Goal: Information Seeking & Learning: Find specific fact

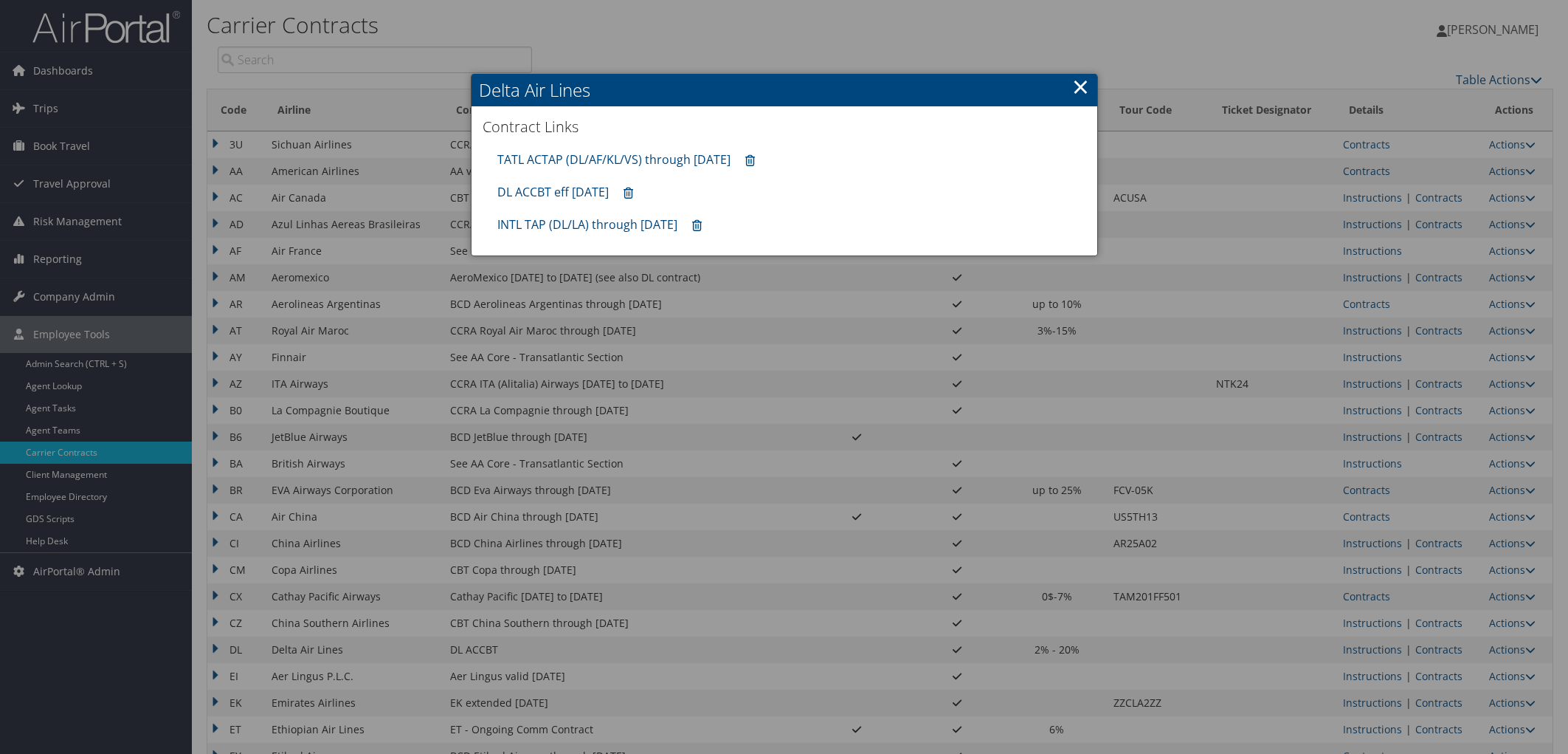
click at [1380, 165] on div at bounding box center [784, 377] width 1568 height 754
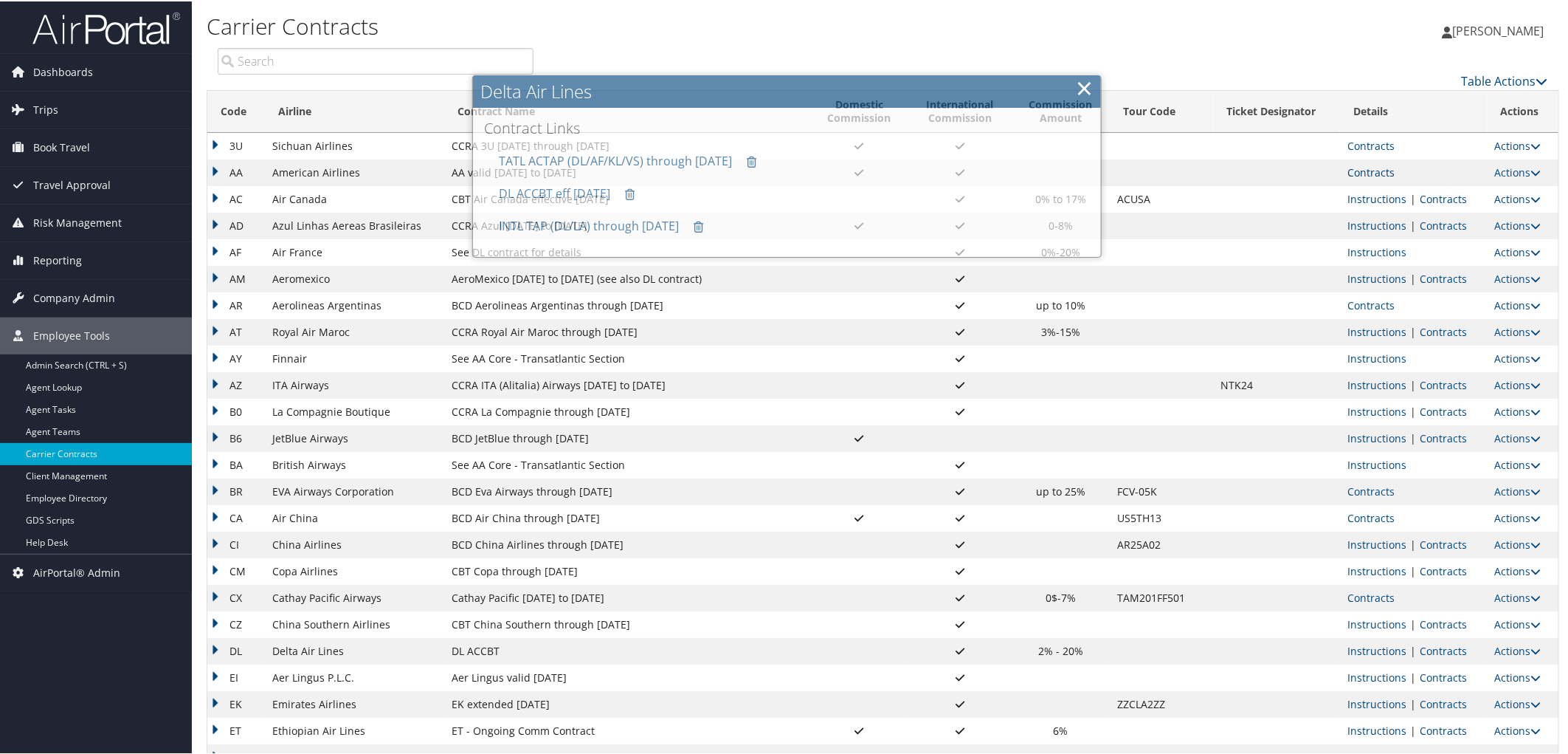
click at [1376, 165] on link "Contracts" at bounding box center [1371, 171] width 48 height 14
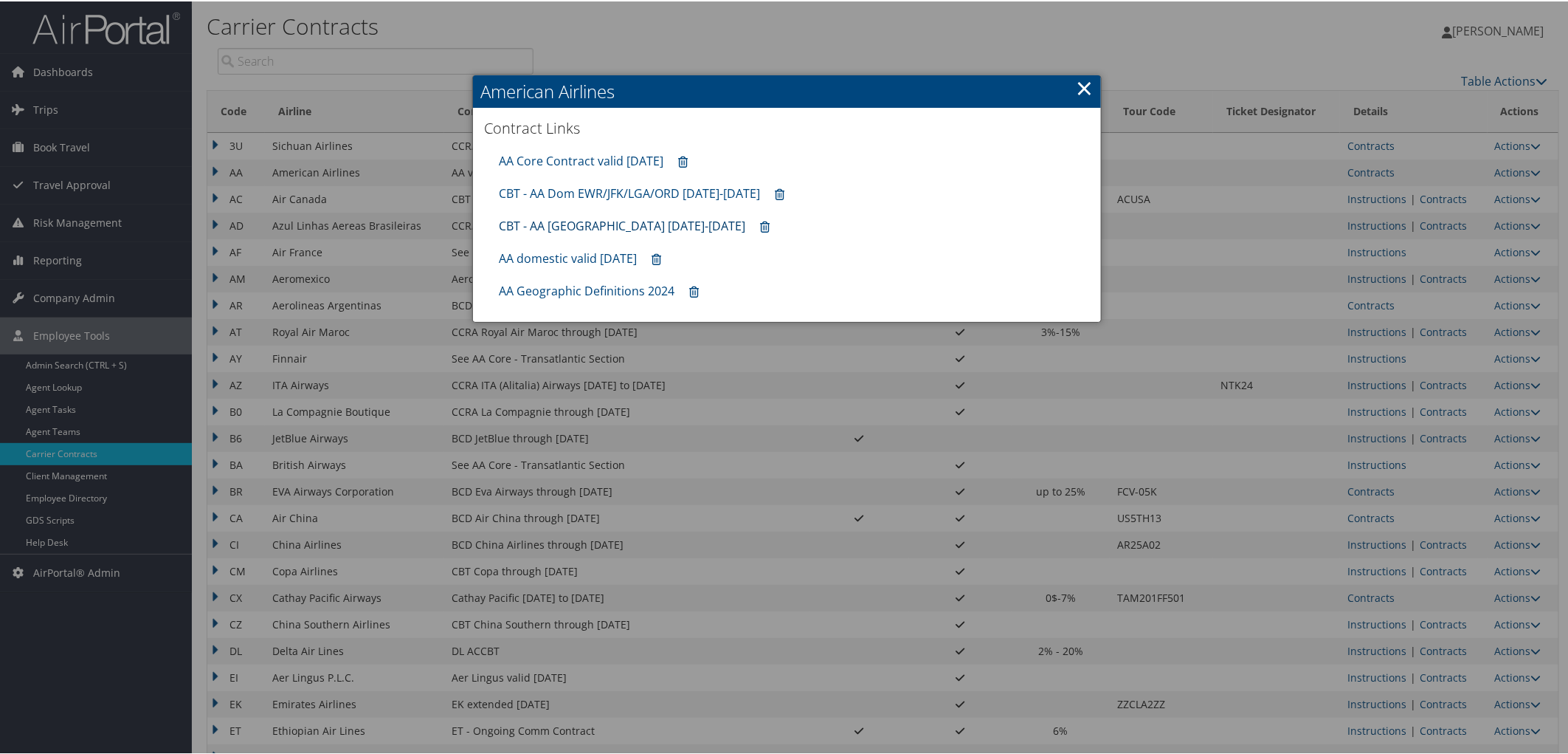
click at [556, 221] on link "CBT - AA [GEOGRAPHIC_DATA] [DATE]-[DATE]" at bounding box center [622, 224] width 246 height 16
click at [1093, 83] on h2 "American Airlines" at bounding box center [787, 90] width 628 height 33
click at [1076, 82] on link "×" at bounding box center [1085, 87] width 17 height 30
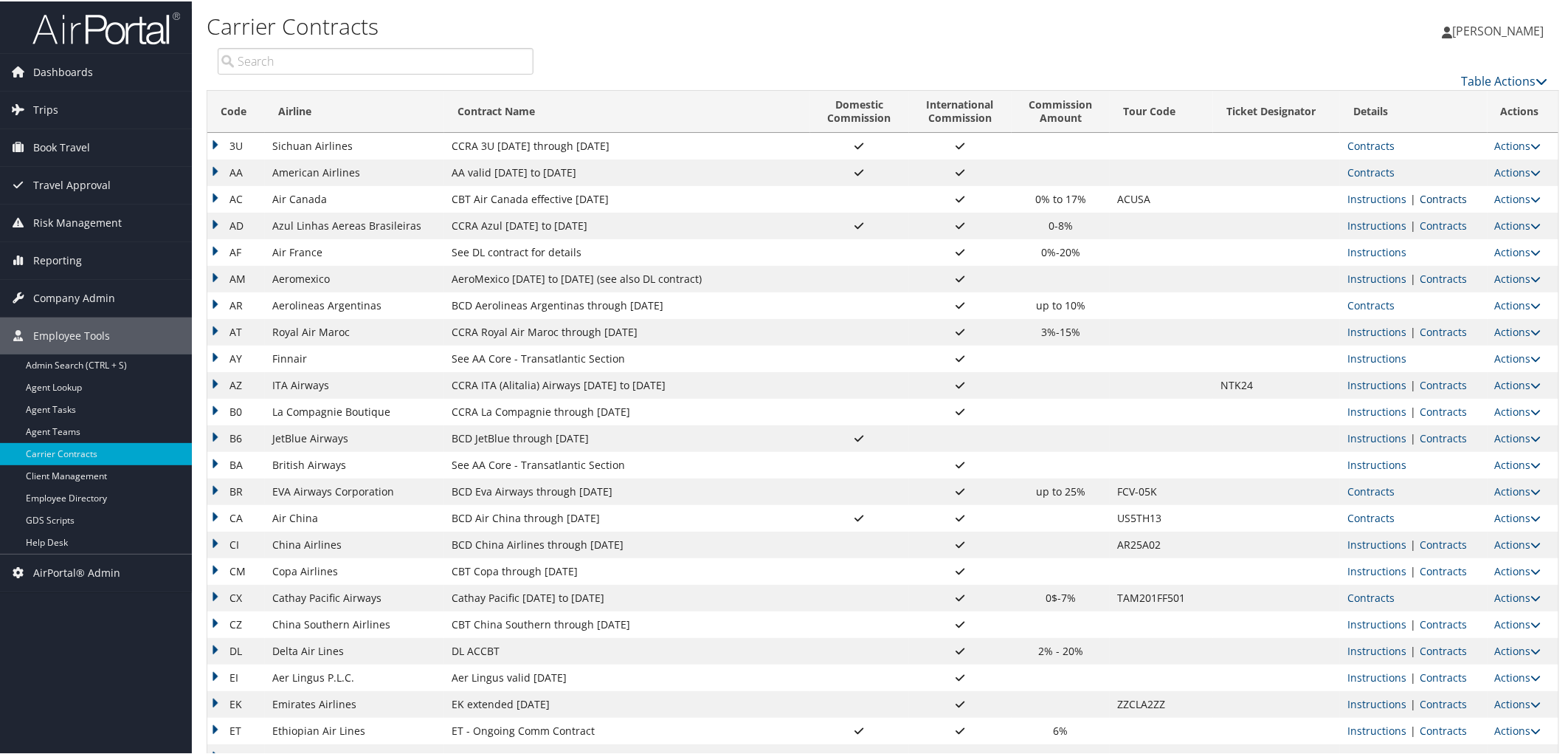
click at [1436, 200] on link "Contracts" at bounding box center [1443, 197] width 48 height 14
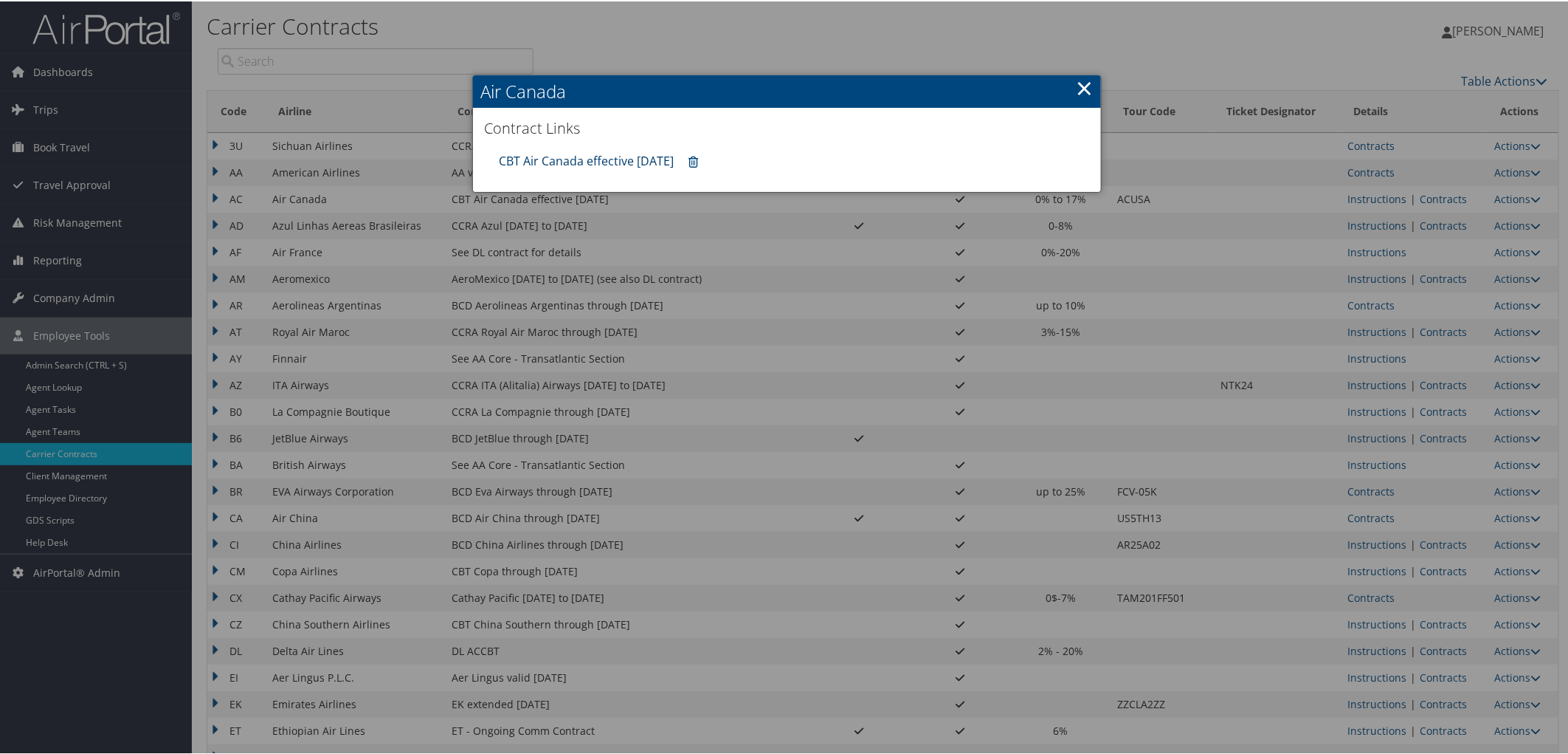
click at [618, 157] on link "CBT Air Canada effective [DATE]" at bounding box center [586, 159] width 175 height 16
click at [515, 621] on div at bounding box center [787, 377] width 1574 height 754
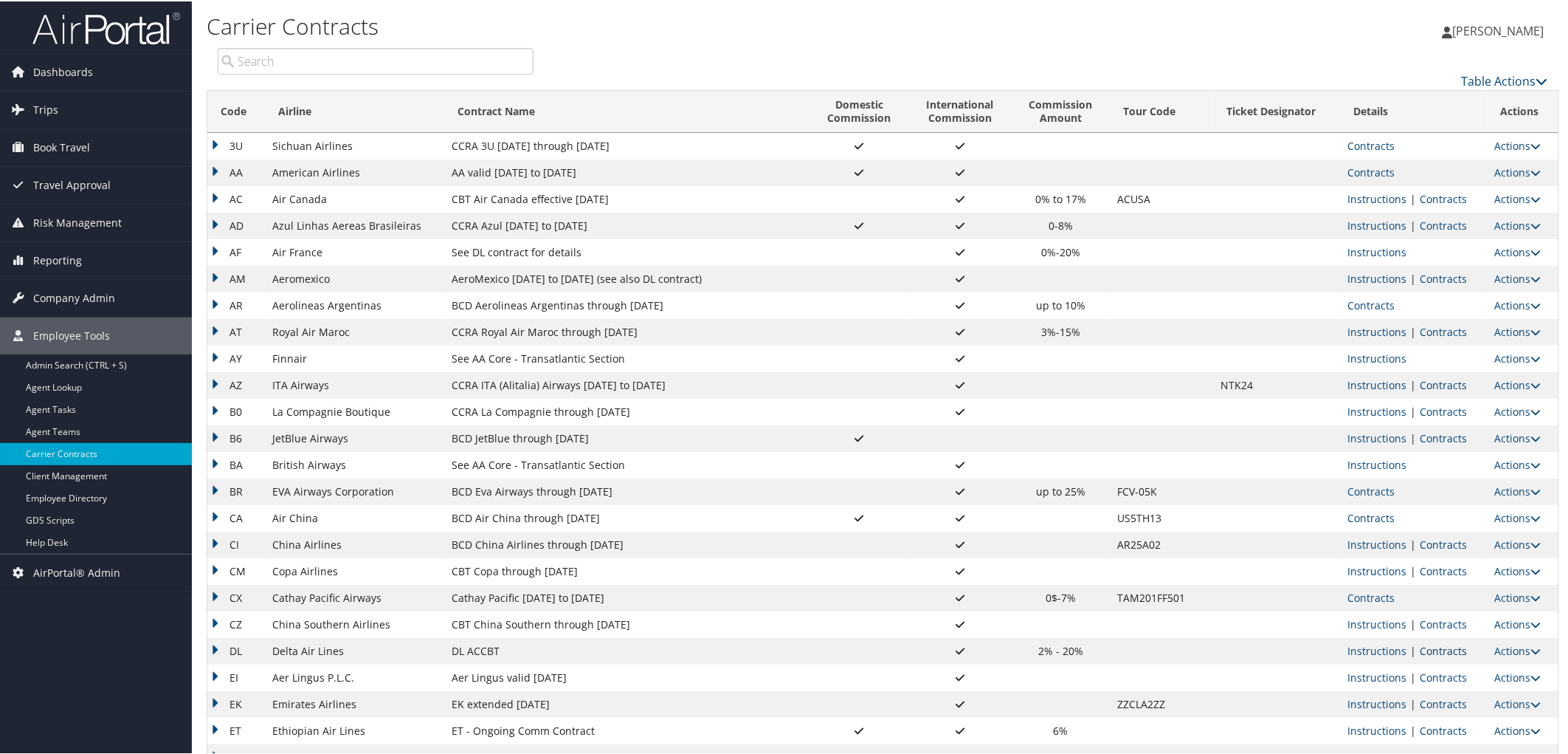
click at [1456, 642] on link "Contracts" at bounding box center [1443, 650] width 48 height 14
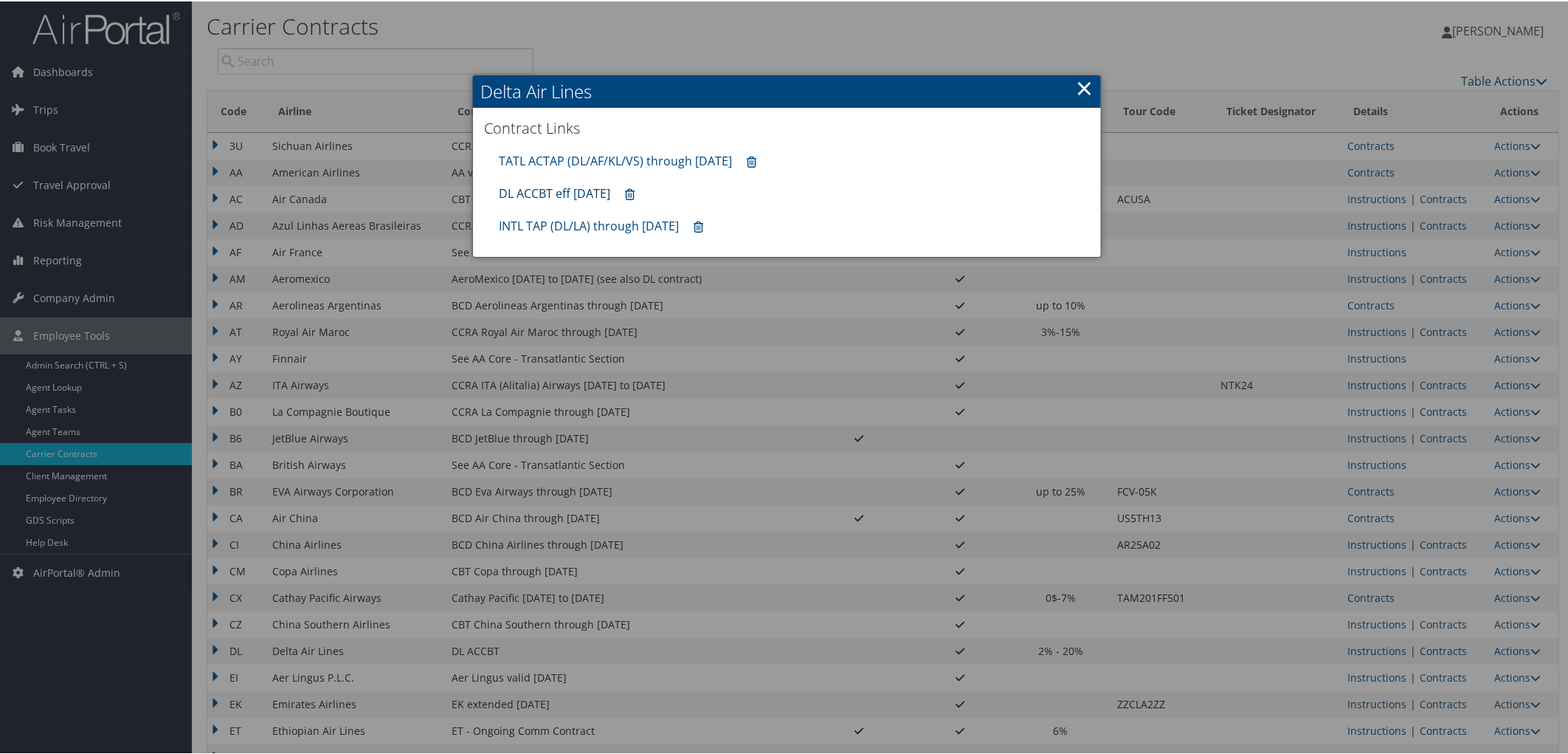
click at [541, 194] on link "DL ACCBT eff [DATE]" at bounding box center [554, 192] width 111 height 16
click at [1429, 326] on div at bounding box center [787, 377] width 1574 height 754
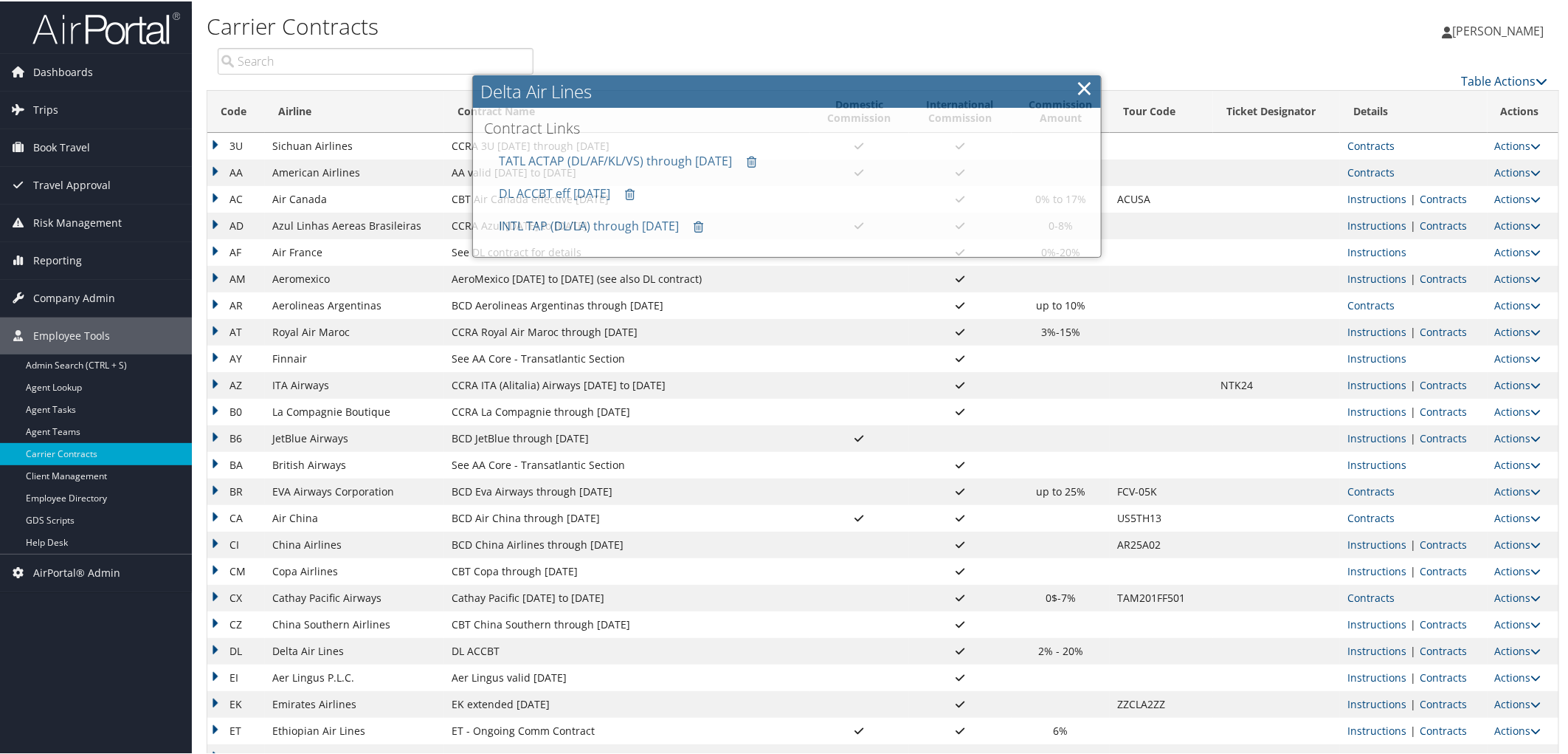
click at [1436, 327] on link "Contracts" at bounding box center [1443, 331] width 48 height 14
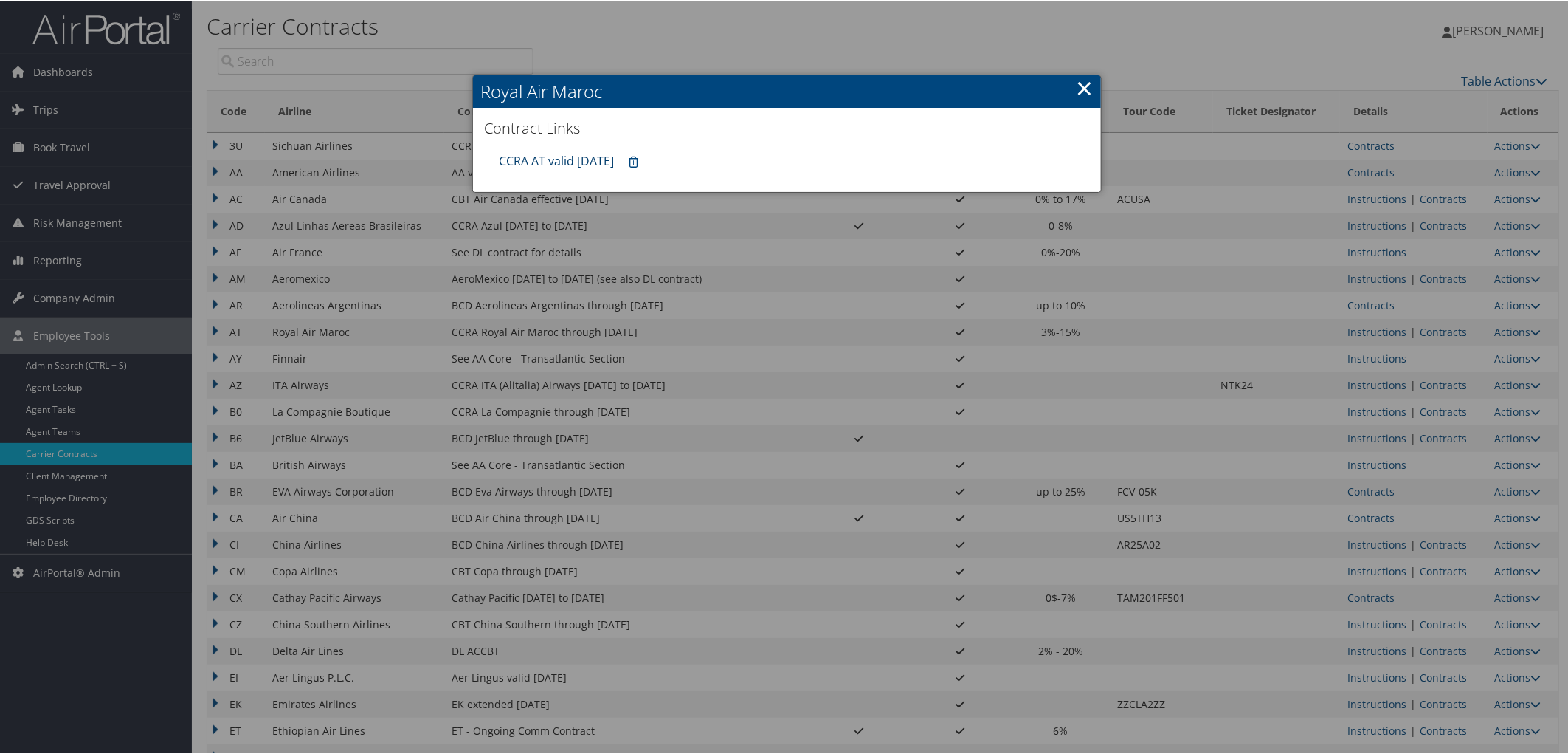
click at [570, 157] on link "CCRA AT valid [DATE]" at bounding box center [556, 159] width 115 height 16
click at [1372, 174] on div at bounding box center [787, 377] width 1574 height 754
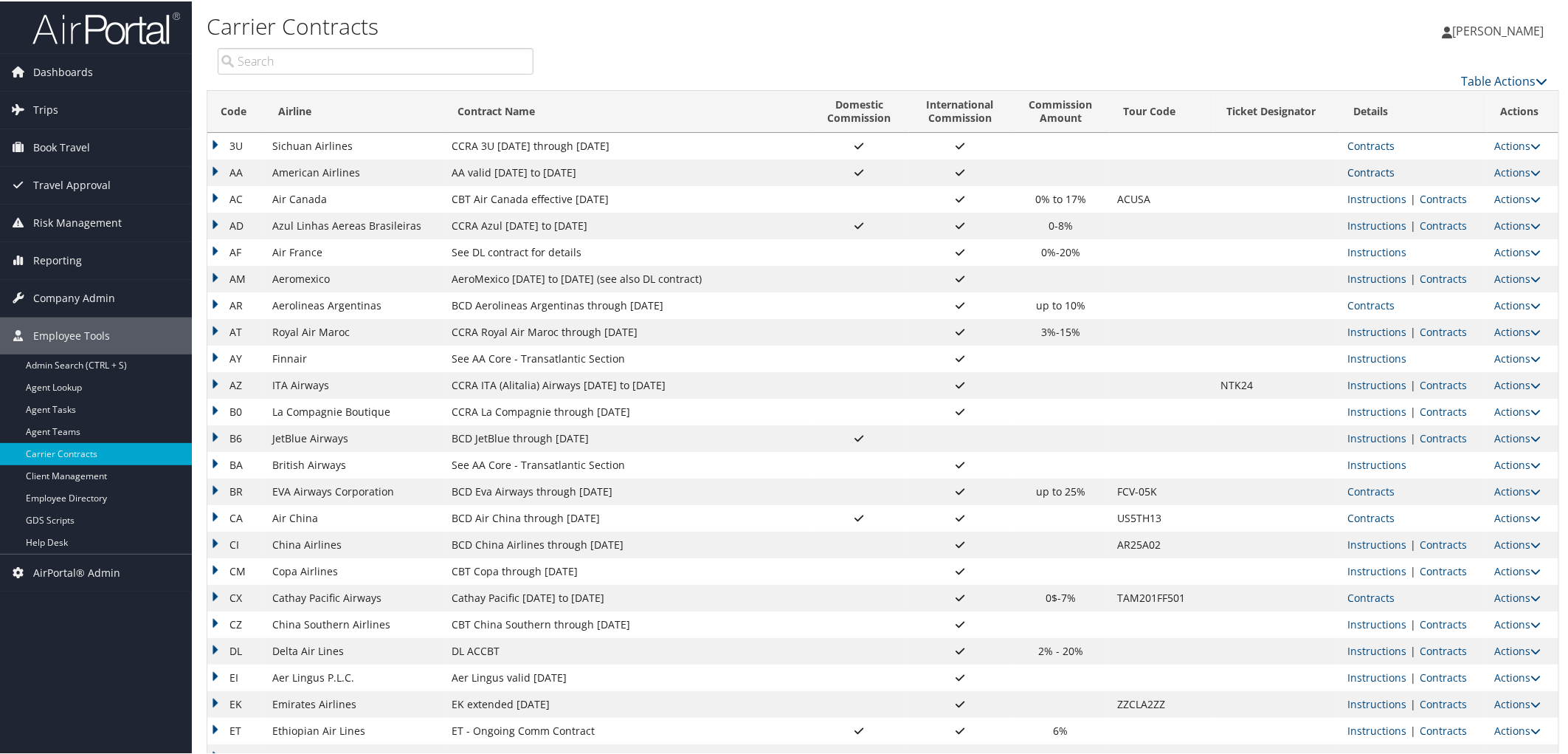
click at [1372, 172] on link "Contracts" at bounding box center [1371, 171] width 48 height 14
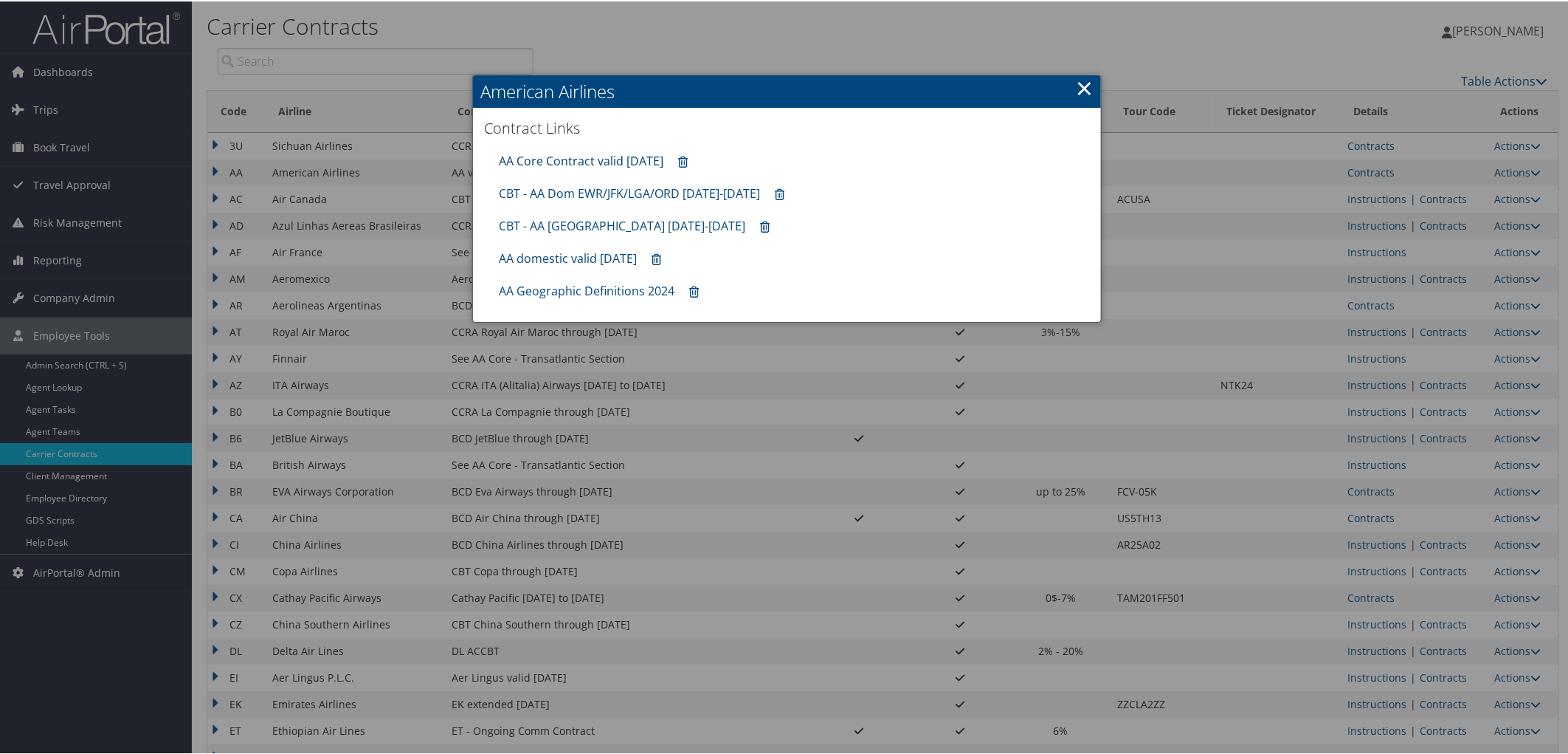
click at [570, 161] on link "AA Core Contract valid [DATE]" at bounding box center [581, 159] width 164 height 16
click at [1456, 653] on div at bounding box center [787, 377] width 1574 height 754
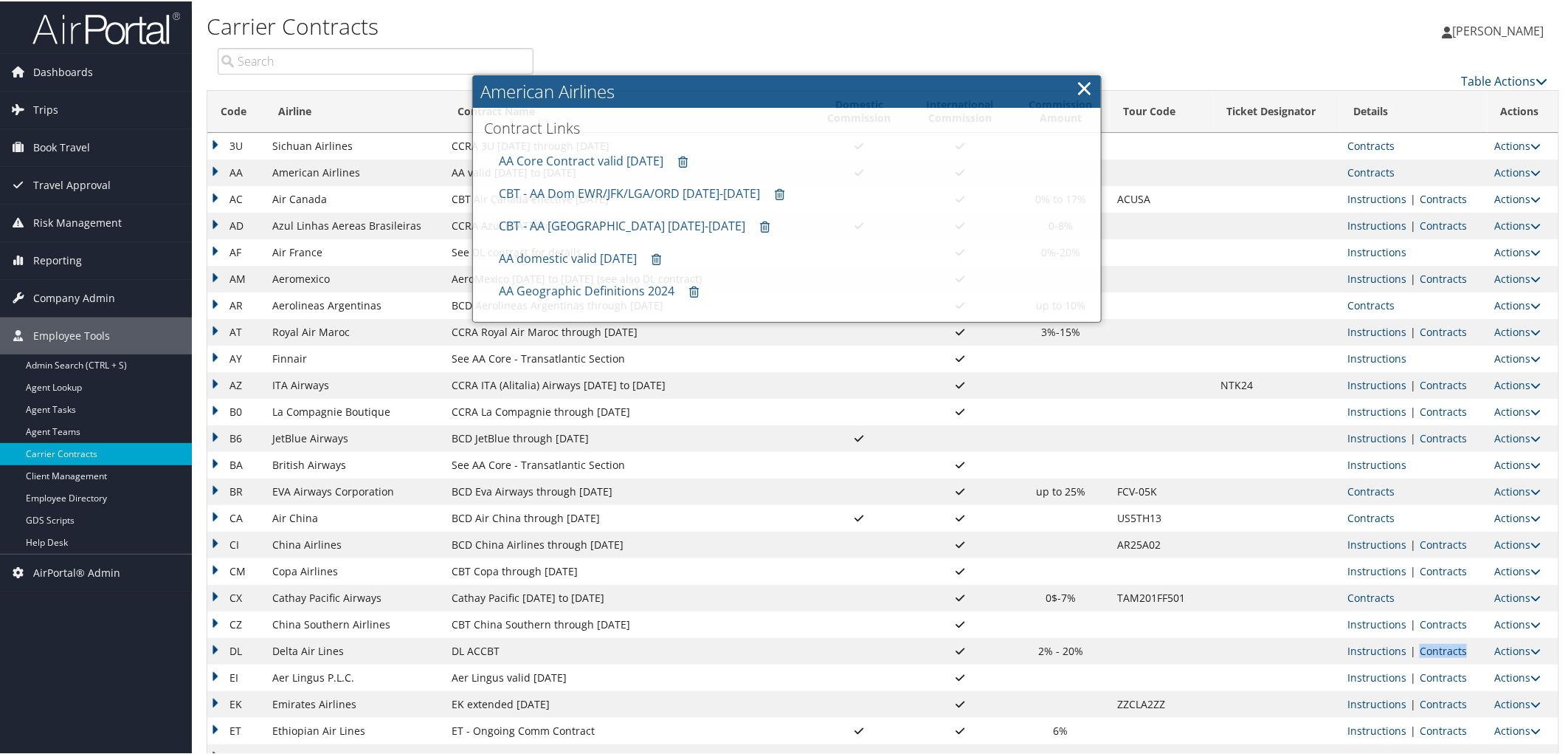
click at [1456, 653] on link "Contracts" at bounding box center [1443, 650] width 48 height 14
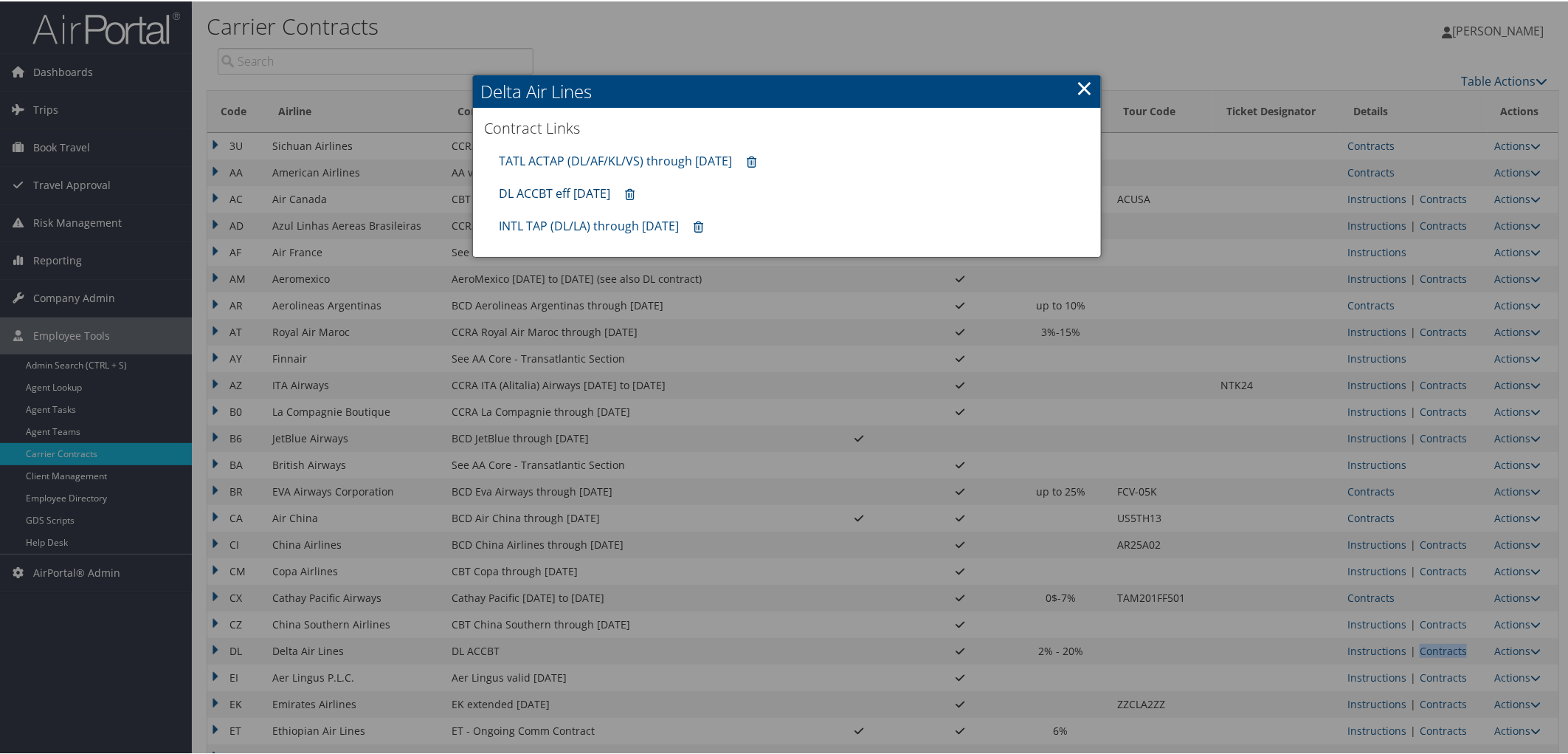
click at [580, 189] on link "DL ACCBT eff [DATE]" at bounding box center [554, 192] width 111 height 16
